Goal: Information Seeking & Learning: Learn about a topic

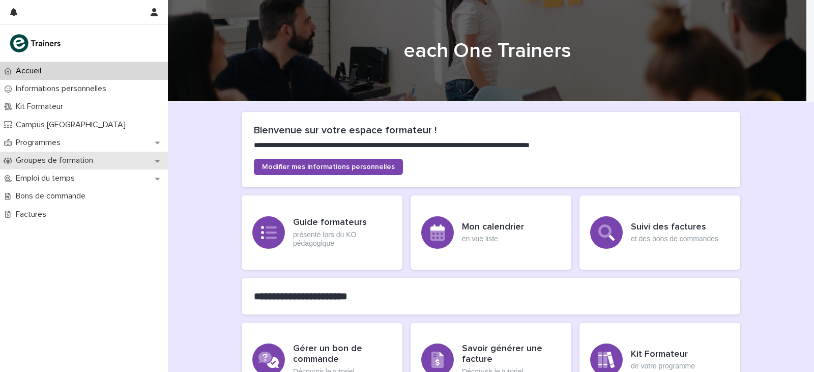
click at [73, 157] on p "Groupes de formation" at bounding box center [56, 161] width 89 height 10
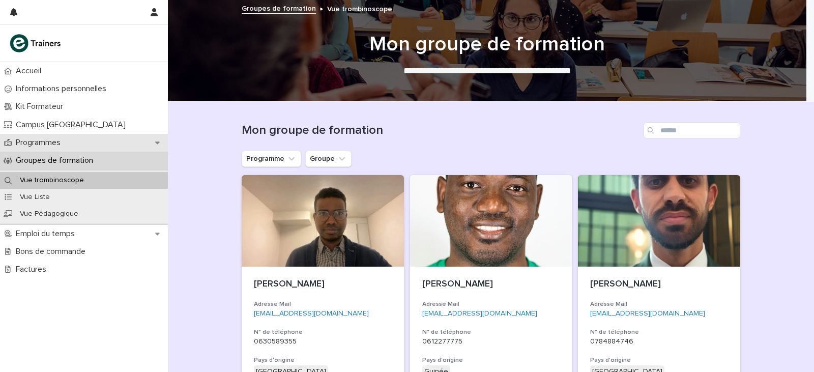
click at [82, 143] on div "Programmes" at bounding box center [84, 143] width 168 height 18
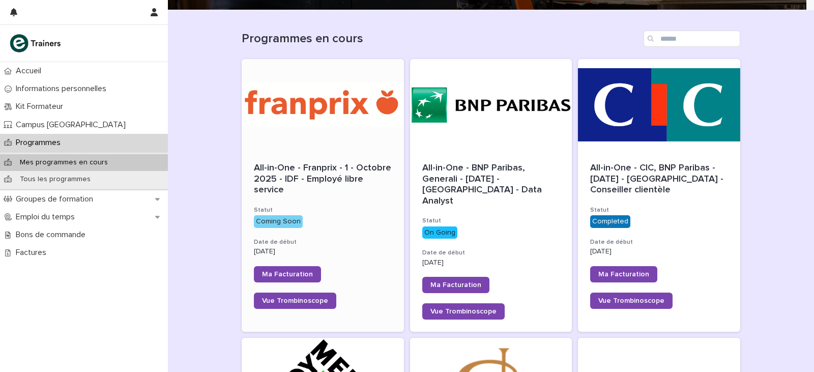
scroll to position [102, 0]
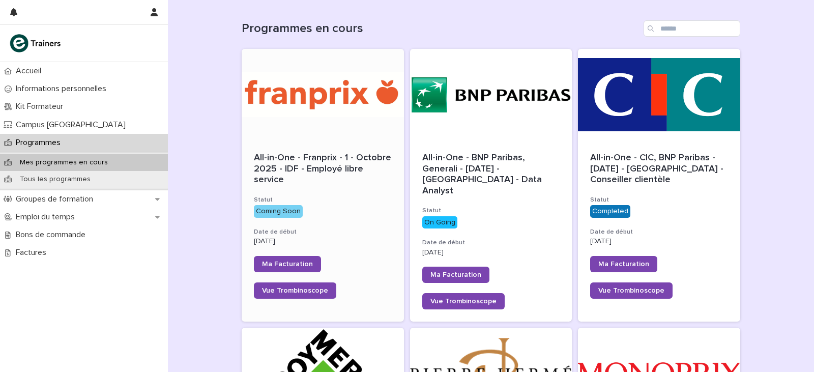
click at [332, 128] on div at bounding box center [323, 95] width 162 height 92
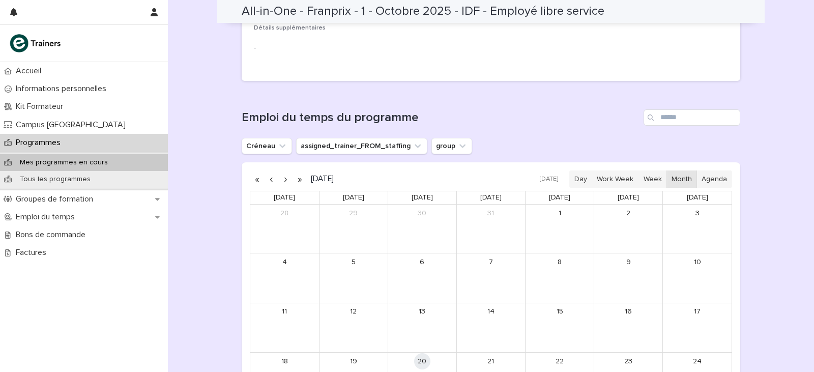
scroll to position [419, 0]
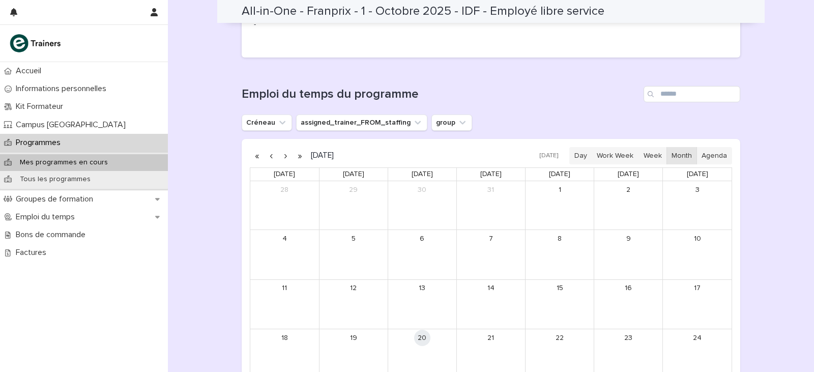
click at [285, 155] on button "button" at bounding box center [285, 155] width 14 height 16
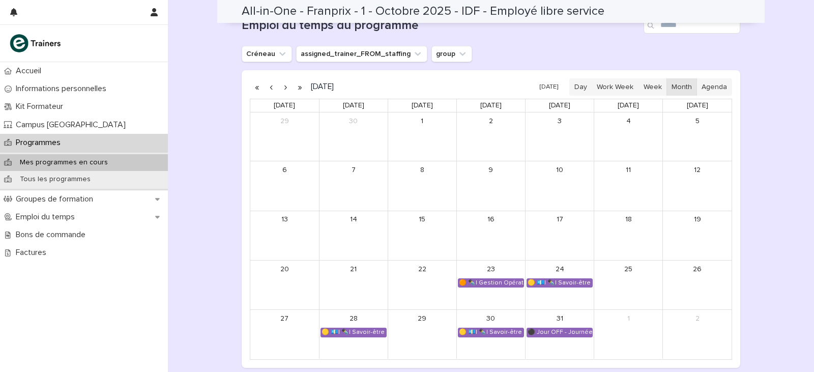
scroll to position [470, 0]
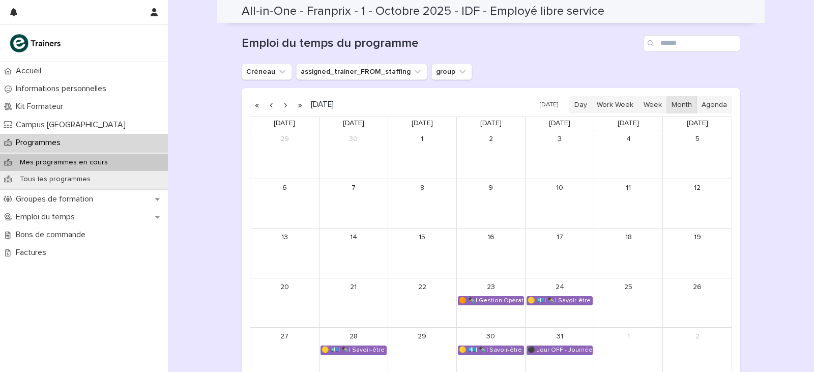
click at [283, 110] on button "button" at bounding box center [285, 105] width 14 height 16
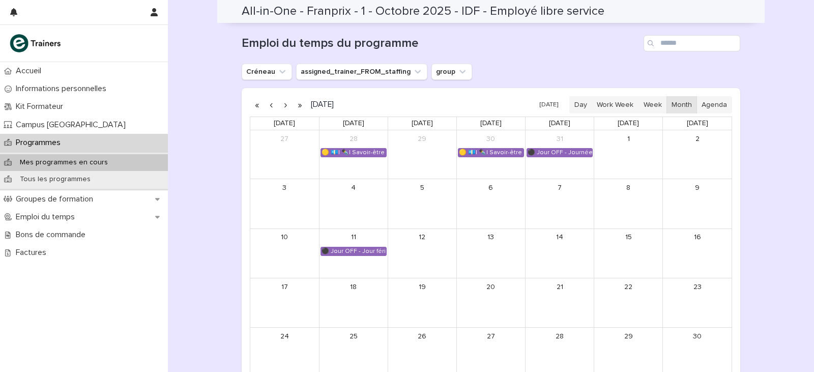
click at [283, 110] on button "button" at bounding box center [285, 105] width 14 height 16
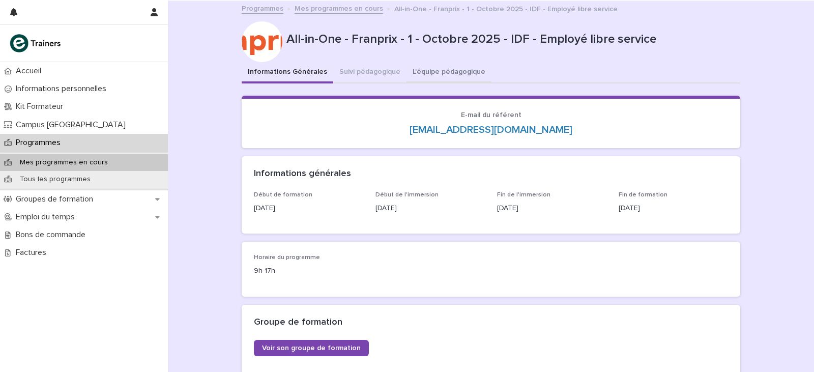
click at [413, 67] on button "L'équipe pédagogique" at bounding box center [448, 72] width 85 height 21
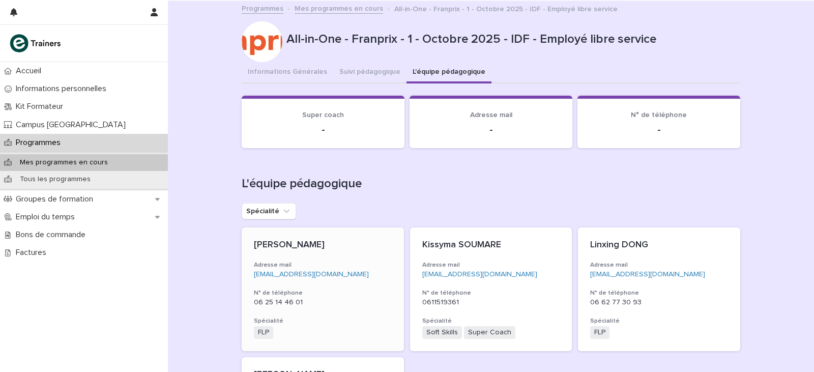
click at [286, 244] on p "[PERSON_NAME]" at bounding box center [323, 245] width 138 height 11
click at [301, 68] on button "Informations Générales" at bounding box center [288, 72] width 92 height 21
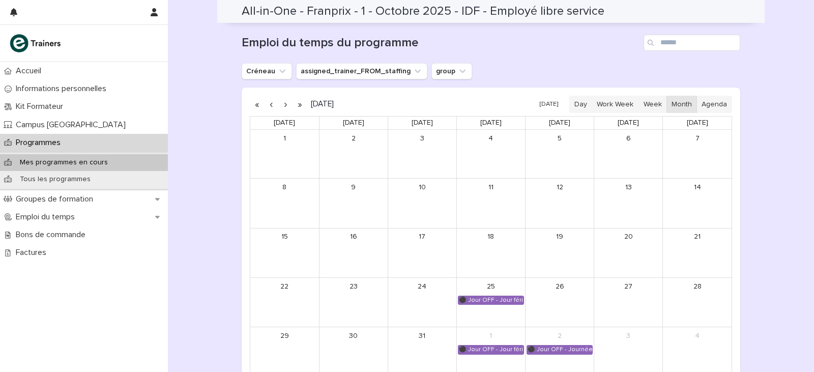
scroll to position [470, 0]
click at [269, 105] on button "button" at bounding box center [271, 105] width 14 height 16
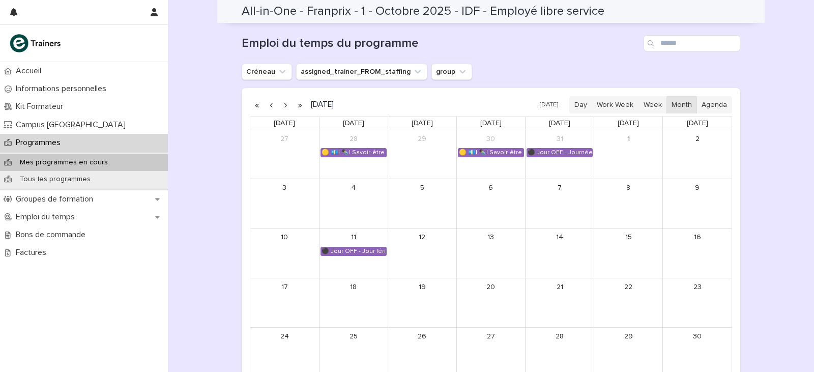
click at [269, 105] on button "button" at bounding box center [271, 105] width 14 height 16
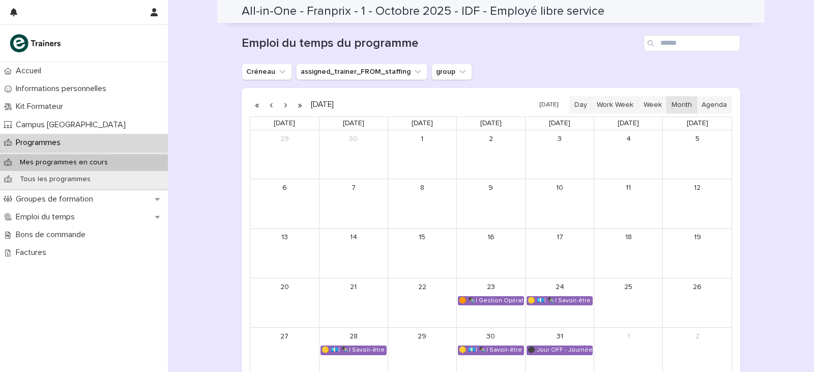
click at [283, 102] on button "button" at bounding box center [285, 105] width 14 height 16
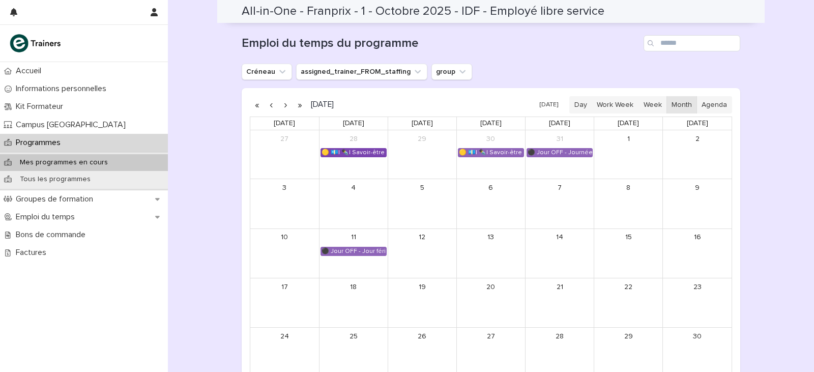
click at [346, 152] on div "🟡 💶| ✒️| Savoir-être métier - Mobilisation et valorisation de ses forces et tal…" at bounding box center [353, 152] width 65 height 8
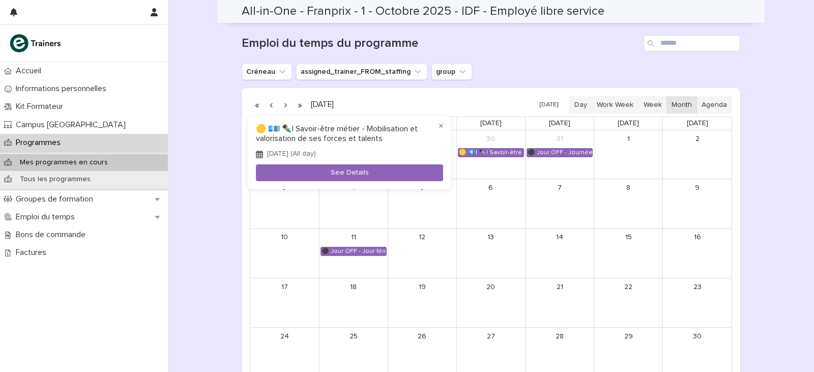
click at [225, 97] on div at bounding box center [407, 186] width 814 height 372
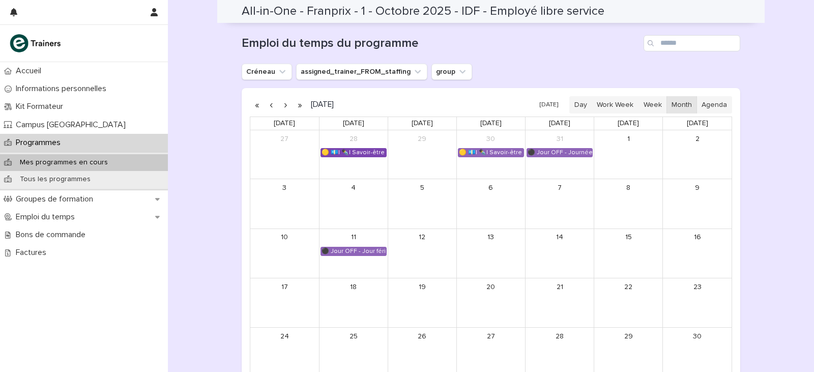
click at [355, 154] on div "🟡 💶| ✒️| Savoir-être métier - Mobilisation et valorisation de ses forces et tal…" at bounding box center [353, 152] width 65 height 8
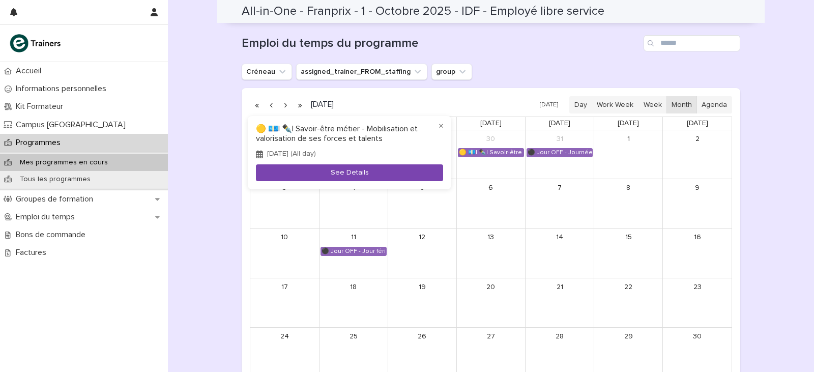
click at [353, 171] on button "See Details" at bounding box center [349, 172] width 187 height 17
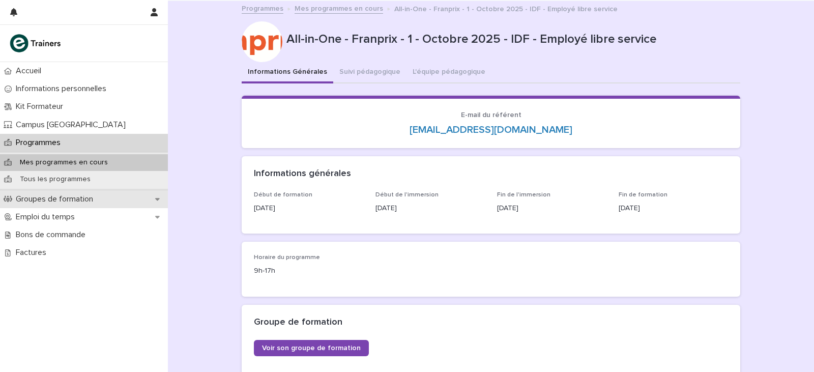
click at [74, 199] on p "Groupes de formation" at bounding box center [56, 199] width 89 height 10
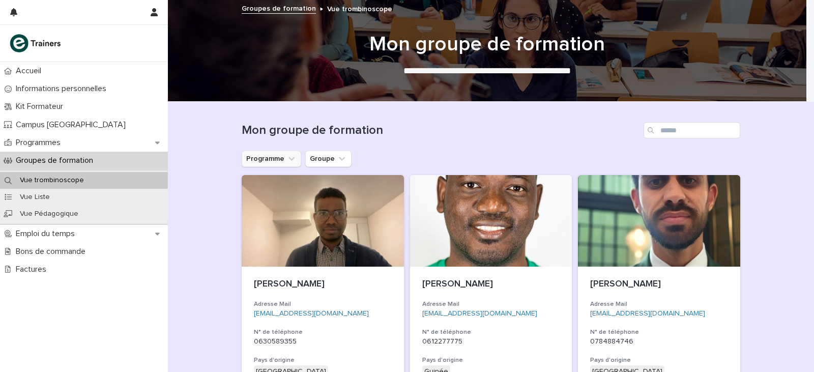
click at [273, 157] on button "Programme" at bounding box center [271, 159] width 59 height 16
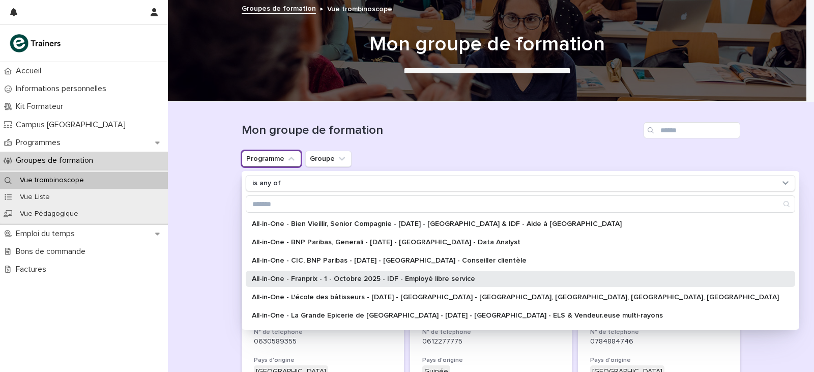
click at [298, 278] on p "All-in-One - Franprix - 1 - Octobre 2025 - IDF - Employé libre service" at bounding box center [515, 278] width 527 height 7
